Goal: Information Seeking & Learning: Check status

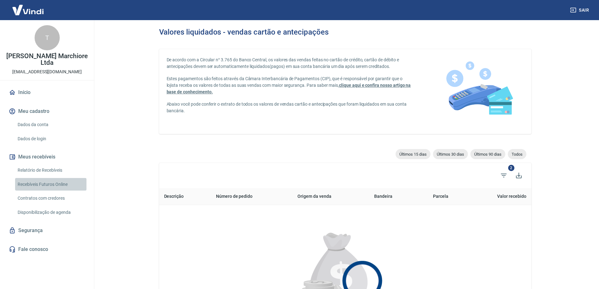
click at [64, 178] on link "Recebíveis Futuros Online" at bounding box center [50, 184] width 71 height 13
click at [54, 164] on link "Relatório de Recebíveis" at bounding box center [50, 170] width 71 height 13
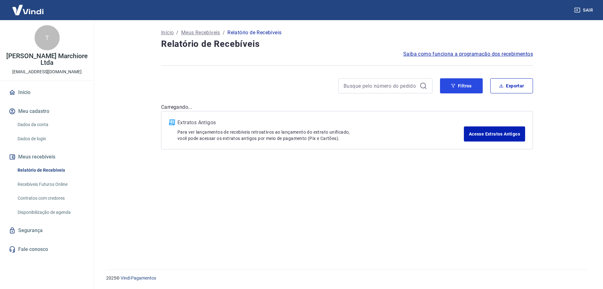
drag, startPoint x: 467, startPoint y: 87, endPoint x: 455, endPoint y: 97, distance: 15.1
click at [467, 87] on button "Filtros" at bounding box center [461, 85] width 43 height 15
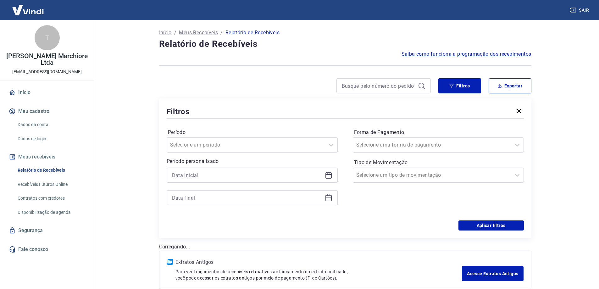
click at [329, 174] on icon at bounding box center [329, 175] width 8 height 8
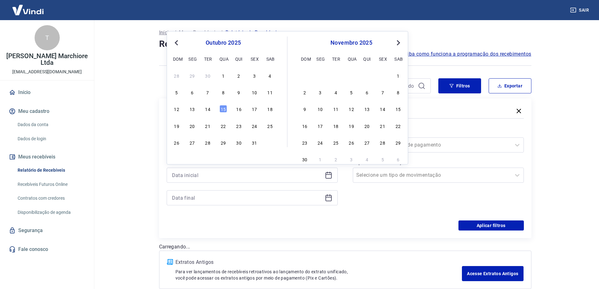
click at [223, 109] on div "15" at bounding box center [223, 109] width 8 height 8
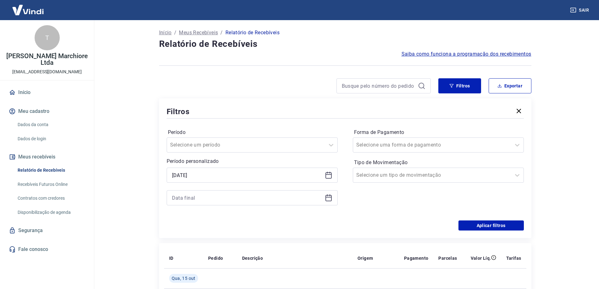
type input "[DATE]"
click at [328, 196] on icon at bounding box center [329, 198] width 8 height 8
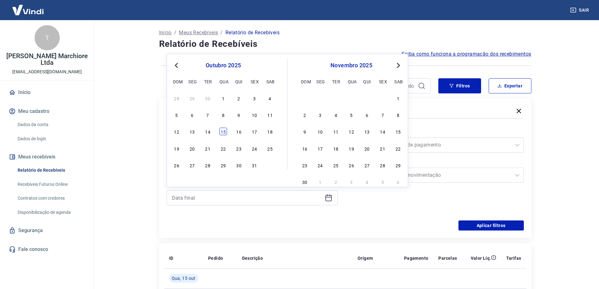
click at [221, 128] on div "15" at bounding box center [223, 132] width 8 height 8
type input "[DATE]"
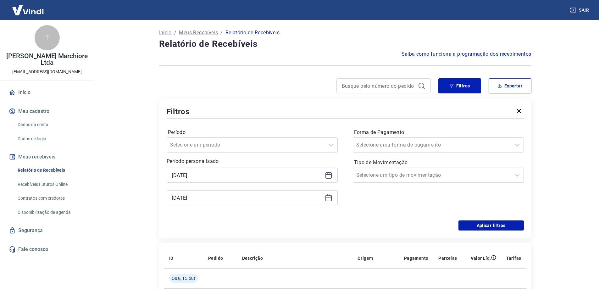
click at [333, 234] on div "Filtros Período Selecione um período Período personalizado Selected date: [DATE…" at bounding box center [345, 168] width 372 height 140
click at [471, 224] on button "Aplicar filtros" at bounding box center [490, 225] width 65 height 10
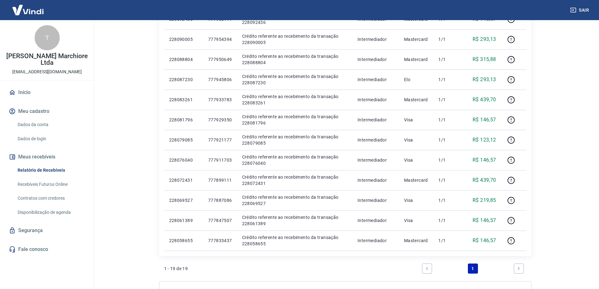
scroll to position [314, 0]
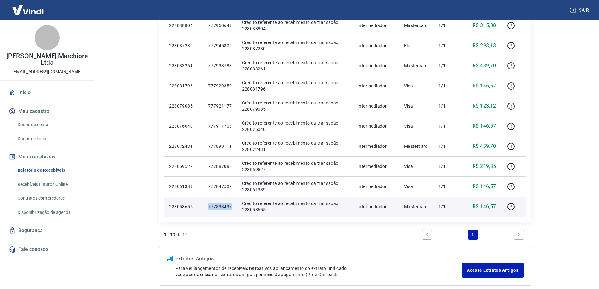
drag, startPoint x: 208, startPoint y: 205, endPoint x: 230, endPoint y: 207, distance: 22.1
click at [234, 207] on td "777833437" at bounding box center [220, 206] width 34 height 20
copy p "777833437"
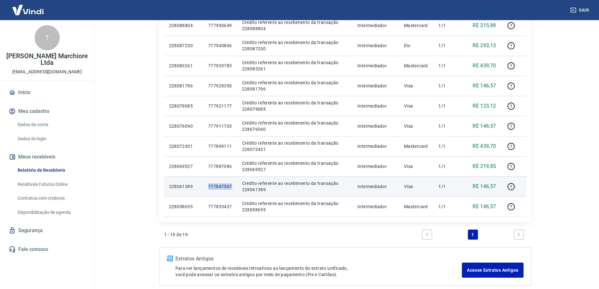
drag, startPoint x: 208, startPoint y: 185, endPoint x: 230, endPoint y: 187, distance: 21.4
click at [230, 187] on p "777847507" at bounding box center [220, 186] width 24 height 6
copy p "777847507"
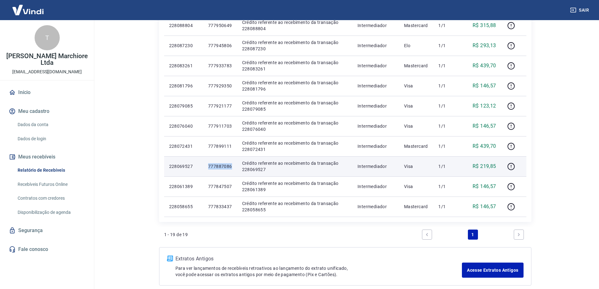
drag, startPoint x: 208, startPoint y: 165, endPoint x: 233, endPoint y: 165, distance: 24.8
click at [233, 165] on td "777887086" at bounding box center [220, 166] width 34 height 20
copy p "777887086"
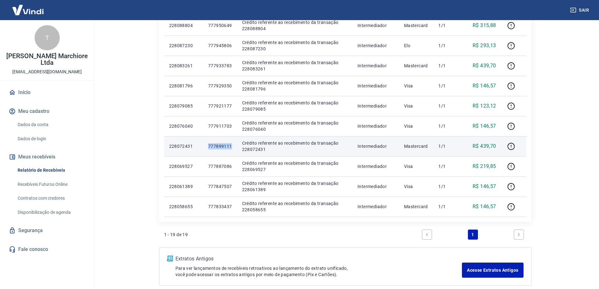
drag, startPoint x: 208, startPoint y: 146, endPoint x: 231, endPoint y: 145, distance: 22.6
click at [231, 145] on p "777899111" at bounding box center [220, 146] width 24 height 6
copy p "777899111"
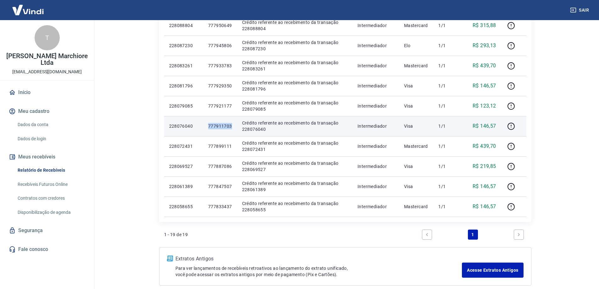
drag, startPoint x: 208, startPoint y: 126, endPoint x: 234, endPoint y: 128, distance: 25.6
click at [234, 128] on td "777911703" at bounding box center [220, 126] width 34 height 20
copy p "777911703"
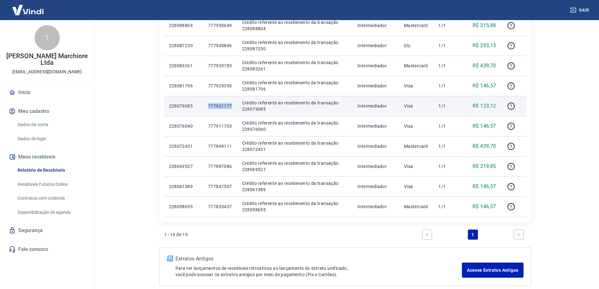
drag, startPoint x: 208, startPoint y: 106, endPoint x: 231, endPoint y: 109, distance: 23.6
click at [231, 109] on td "777921177" at bounding box center [220, 106] width 34 height 20
copy p "777921177"
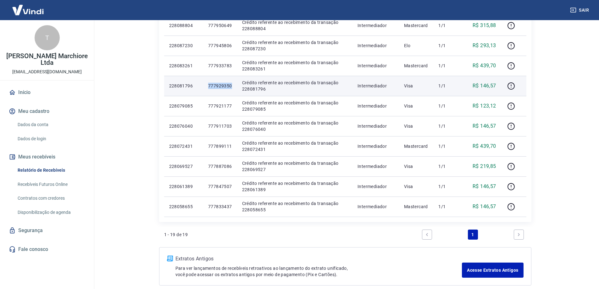
drag, startPoint x: 208, startPoint y: 85, endPoint x: 233, endPoint y: 85, distance: 24.2
click at [233, 85] on td "777929350" at bounding box center [220, 86] width 34 height 20
copy p "777929350"
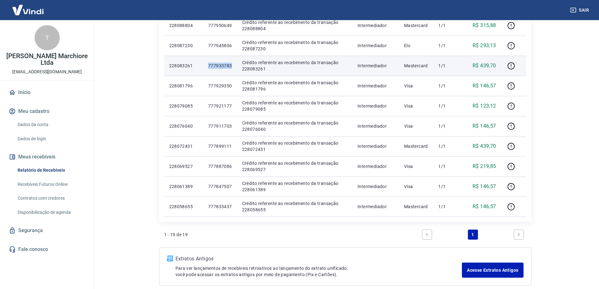
drag, startPoint x: 208, startPoint y: 65, endPoint x: 231, endPoint y: 68, distance: 22.8
click at [231, 68] on td "777933783" at bounding box center [220, 66] width 34 height 20
copy p "777933783"
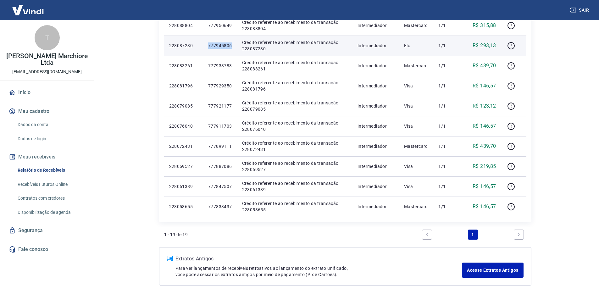
drag, startPoint x: 208, startPoint y: 46, endPoint x: 233, endPoint y: 49, distance: 25.3
click at [233, 49] on td "777945806" at bounding box center [220, 46] width 34 height 20
copy p "777945806"
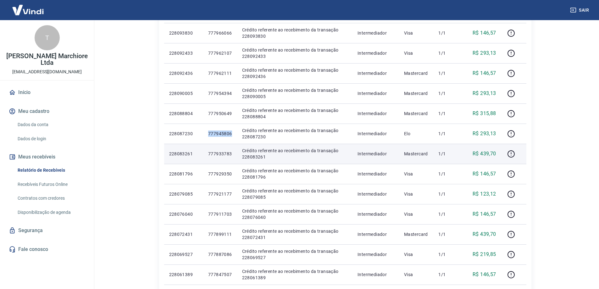
scroll to position [220, 0]
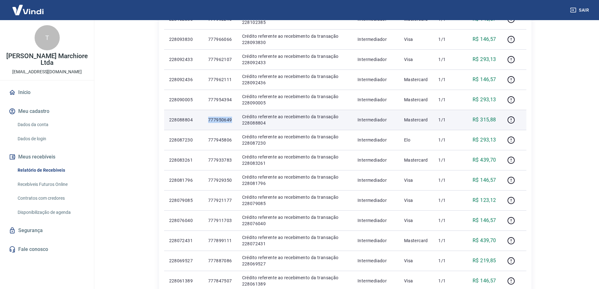
drag, startPoint x: 208, startPoint y: 118, endPoint x: 233, endPoint y: 121, distance: 25.9
click at [233, 121] on td "777950649" at bounding box center [220, 120] width 34 height 20
copy p "777950649"
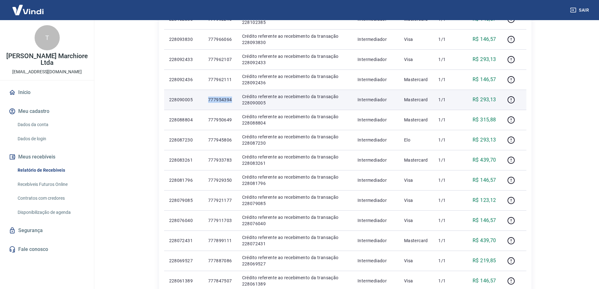
drag, startPoint x: 208, startPoint y: 100, endPoint x: 234, endPoint y: 103, distance: 26.6
click at [234, 103] on td "777954394" at bounding box center [220, 100] width 34 height 20
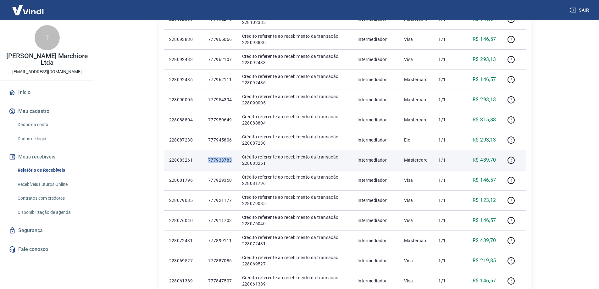
drag, startPoint x: 208, startPoint y: 159, endPoint x: 234, endPoint y: 160, distance: 26.1
click at [234, 160] on td "777933783" at bounding box center [220, 160] width 34 height 20
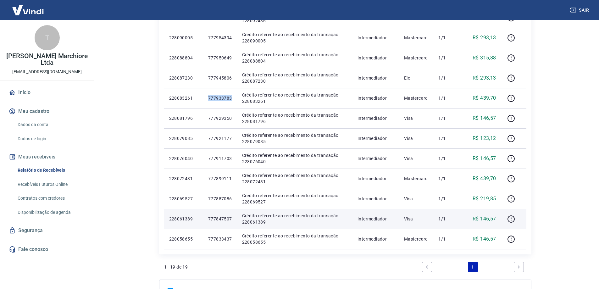
scroll to position [293, 0]
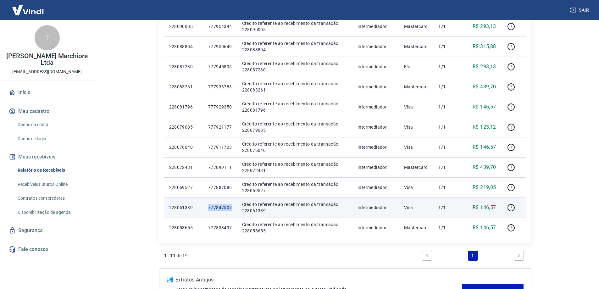
drag, startPoint x: 208, startPoint y: 208, endPoint x: 232, endPoint y: 207, distance: 23.3
click at [232, 207] on td "777847507" at bounding box center [220, 207] width 34 height 20
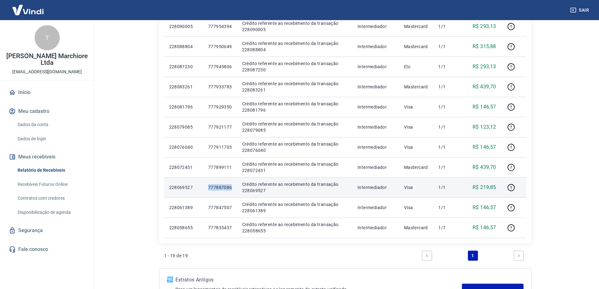
drag, startPoint x: 208, startPoint y: 187, endPoint x: 233, endPoint y: 189, distance: 24.3
click at [233, 189] on td "777887086" at bounding box center [220, 187] width 34 height 20
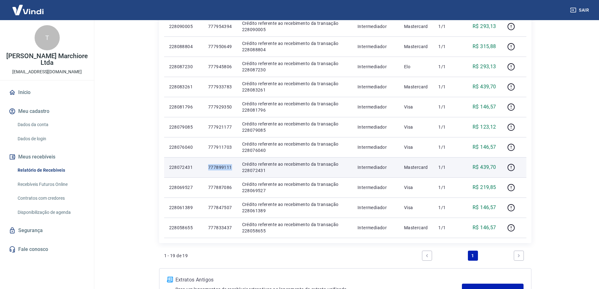
drag, startPoint x: 208, startPoint y: 167, endPoint x: 232, endPoint y: 168, distance: 23.6
click at [232, 168] on td "777899111" at bounding box center [220, 167] width 34 height 20
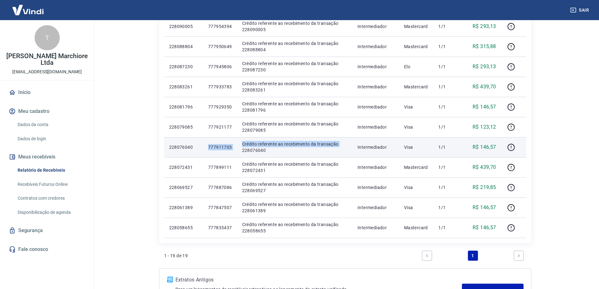
drag, startPoint x: 208, startPoint y: 148, endPoint x: 236, endPoint y: 148, distance: 28.0
click at [236, 148] on tr "228076040 777911703 Crédito referente ao recebimento da transação 228076040 Int…" at bounding box center [345, 147] width 362 height 20
click at [232, 148] on td "777911703" at bounding box center [220, 147] width 34 height 20
drag, startPoint x: 209, startPoint y: 146, endPoint x: 230, endPoint y: 149, distance: 21.8
click at [230, 149] on p "777911703" at bounding box center [220, 147] width 24 height 6
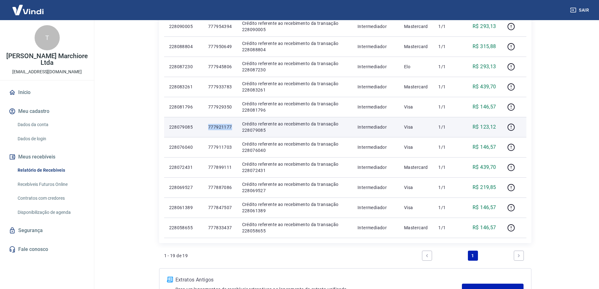
drag, startPoint x: 208, startPoint y: 127, endPoint x: 232, endPoint y: 128, distance: 24.2
click at [232, 128] on td "777921177" at bounding box center [220, 127] width 34 height 20
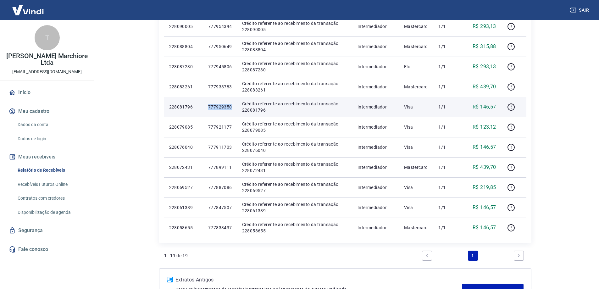
drag, startPoint x: 228, startPoint y: 110, endPoint x: 234, endPoint y: 110, distance: 6.0
click at [234, 110] on td "777929350" at bounding box center [220, 107] width 34 height 20
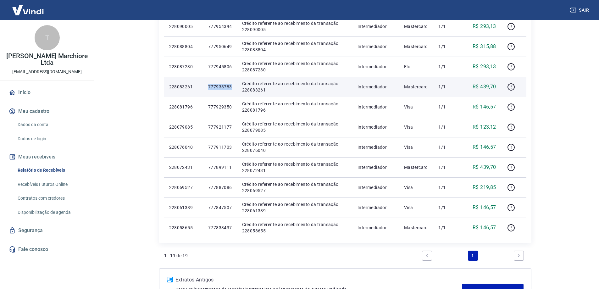
drag, startPoint x: 208, startPoint y: 85, endPoint x: 232, endPoint y: 85, distance: 23.6
click at [232, 85] on td "777933783" at bounding box center [220, 87] width 34 height 20
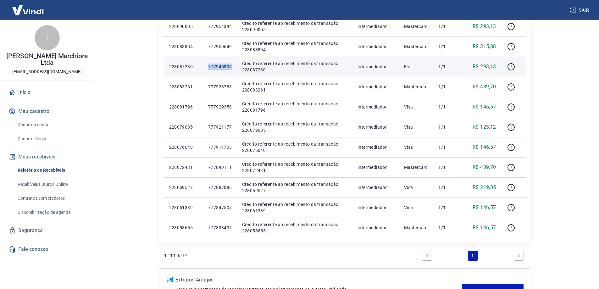
drag, startPoint x: 208, startPoint y: 67, endPoint x: 232, endPoint y: 67, distance: 23.9
click at [232, 67] on td "777945806" at bounding box center [220, 67] width 34 height 20
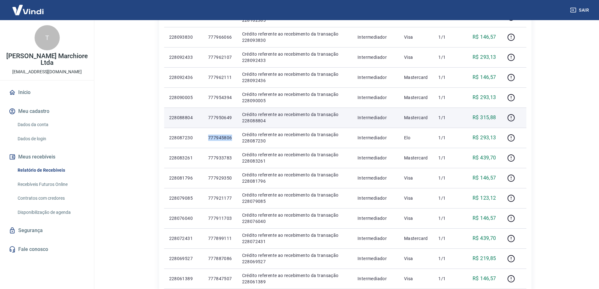
scroll to position [220, 0]
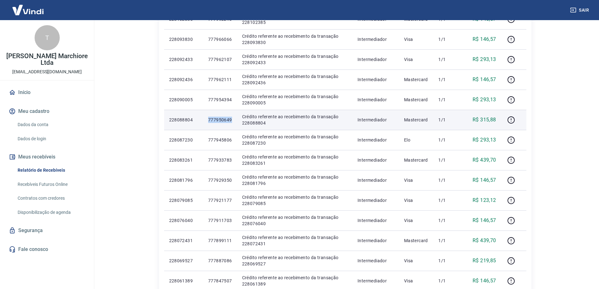
drag, startPoint x: 208, startPoint y: 118, endPoint x: 231, endPoint y: 121, distance: 23.4
click at [231, 121] on td "777950649" at bounding box center [220, 120] width 34 height 20
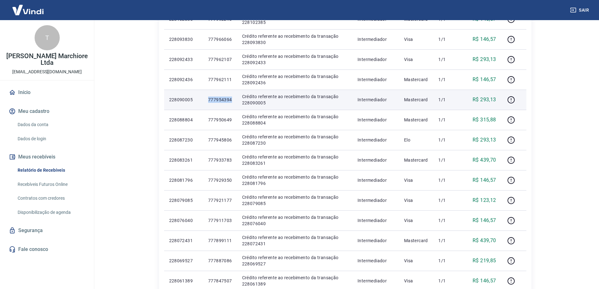
drag, startPoint x: 208, startPoint y: 98, endPoint x: 231, endPoint y: 100, distance: 22.3
click at [231, 100] on p "777954394" at bounding box center [220, 99] width 24 height 6
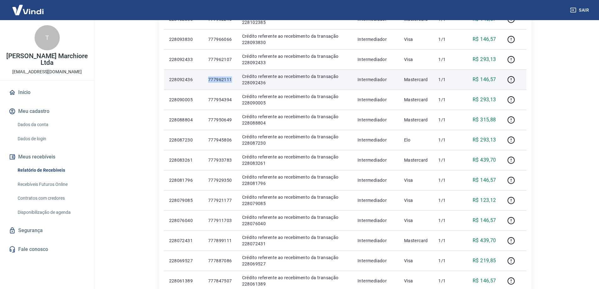
drag, startPoint x: 208, startPoint y: 79, endPoint x: 231, endPoint y: 83, distance: 23.3
click at [231, 83] on td "777962111" at bounding box center [220, 79] width 34 height 20
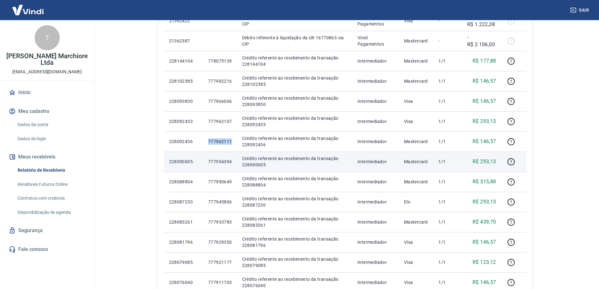
scroll to position [157, 0]
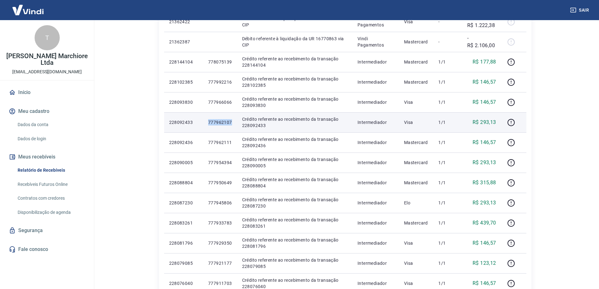
drag, startPoint x: 208, startPoint y: 121, endPoint x: 232, endPoint y: 122, distance: 23.9
click at [232, 122] on td "777962107" at bounding box center [220, 122] width 34 height 20
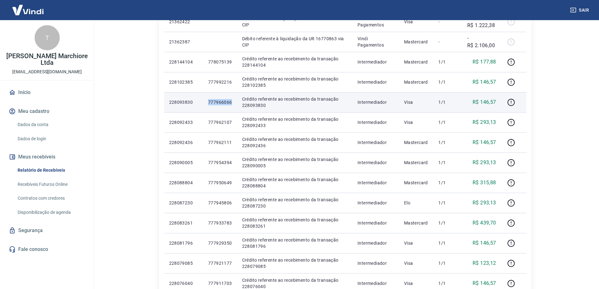
drag, startPoint x: 208, startPoint y: 101, endPoint x: 233, endPoint y: 103, distance: 25.3
click at [233, 103] on td "777966066" at bounding box center [220, 102] width 34 height 20
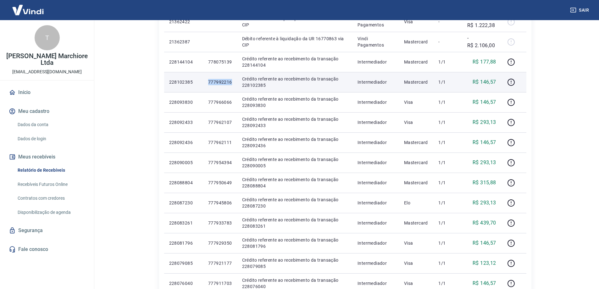
drag, startPoint x: 208, startPoint y: 82, endPoint x: 228, endPoint y: 82, distance: 20.4
click at [230, 82] on p "777992216" at bounding box center [220, 82] width 24 height 6
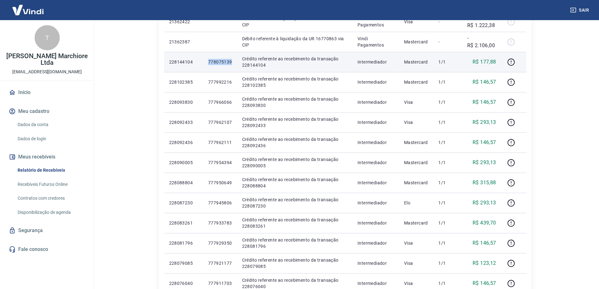
drag, startPoint x: 208, startPoint y: 62, endPoint x: 231, endPoint y: 64, distance: 23.0
click at [231, 64] on p "778075139" at bounding box center [220, 62] width 24 height 6
